Goal: Task Accomplishment & Management: Use online tool/utility

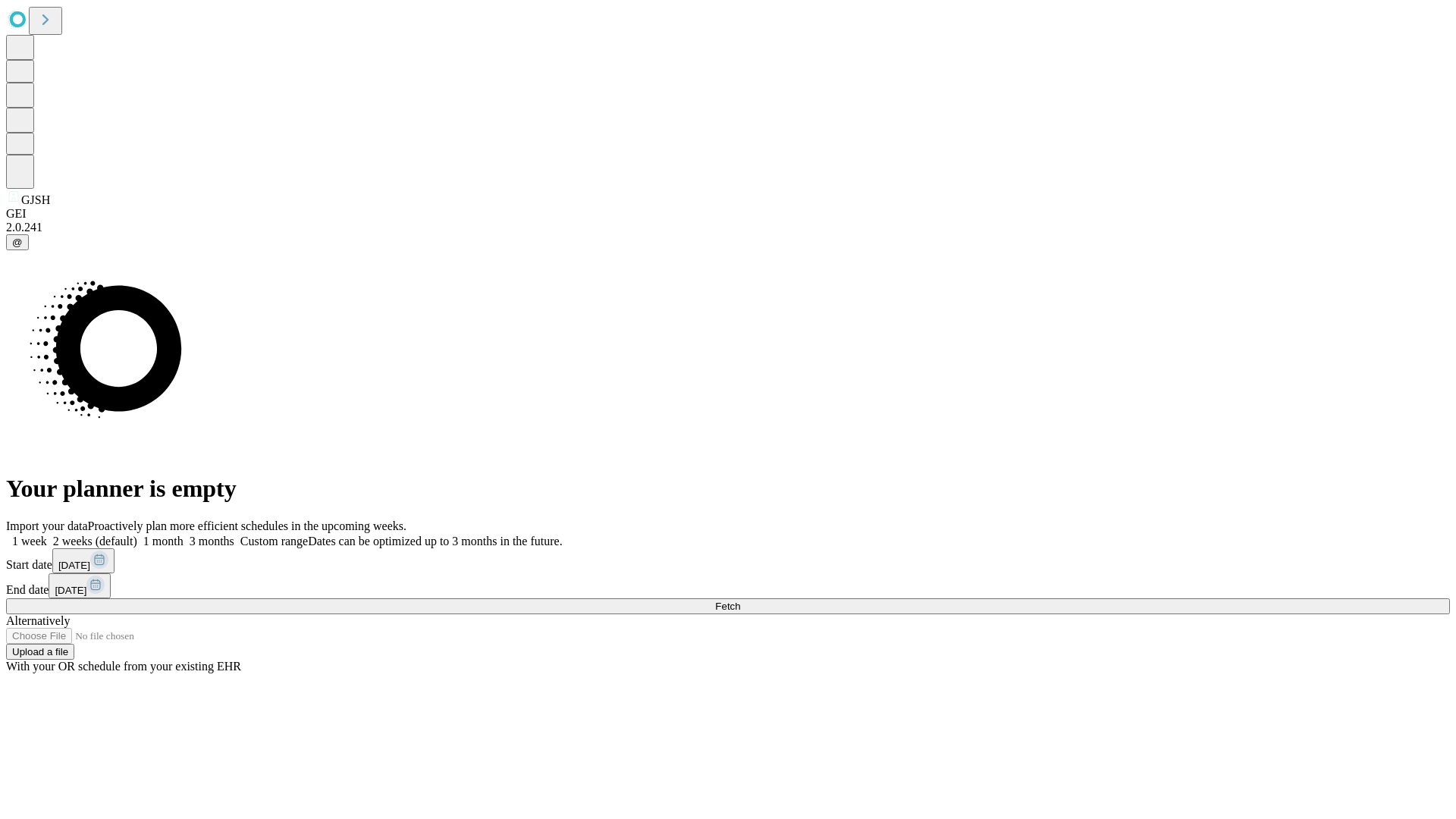
click at [740, 600] on span "Fetch" at bounding box center [727, 606] width 25 height 11
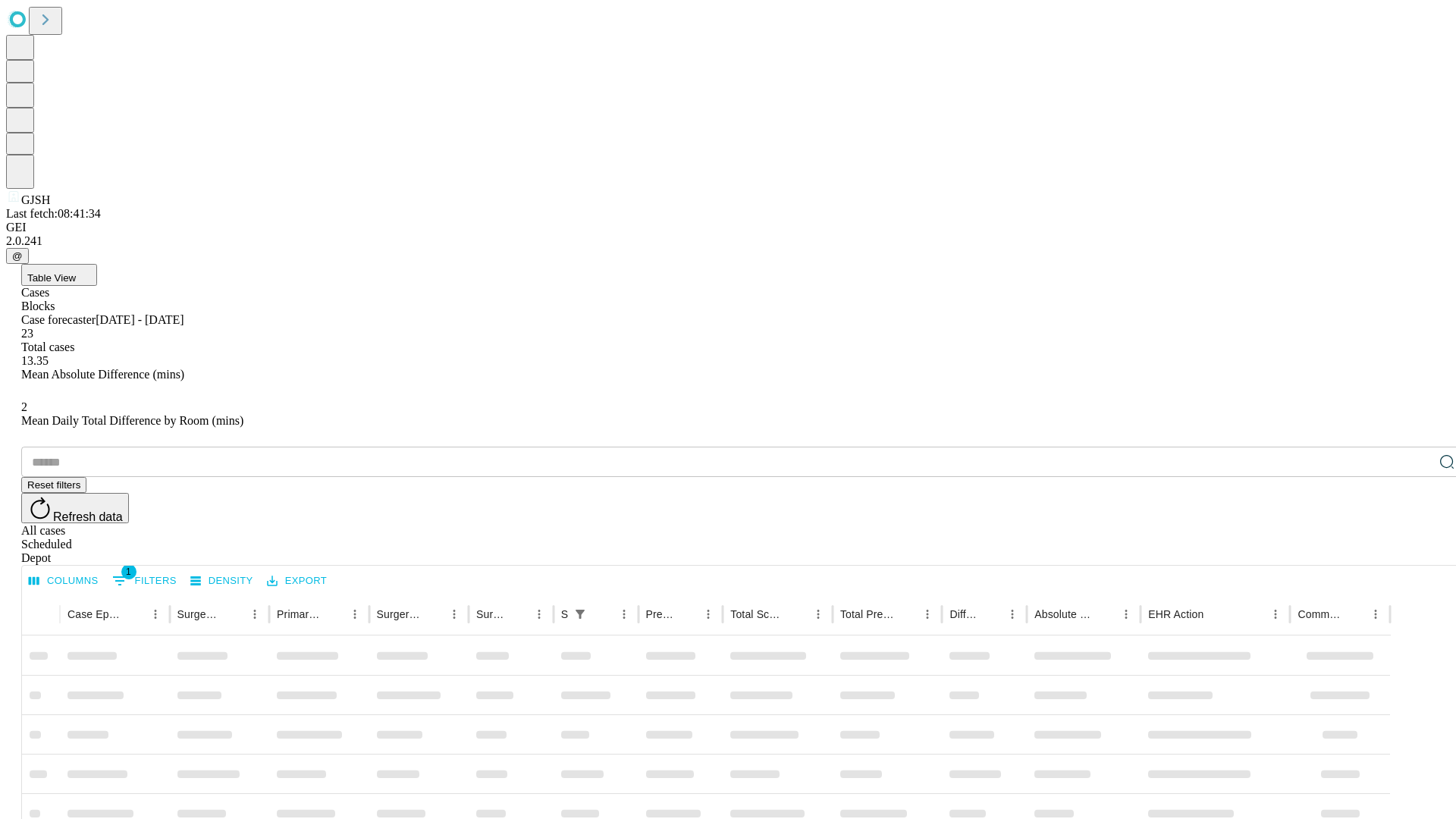
click at [1417, 551] on div "Depot" at bounding box center [742, 558] width 1444 height 14
